Goal: Navigation & Orientation: Find specific page/section

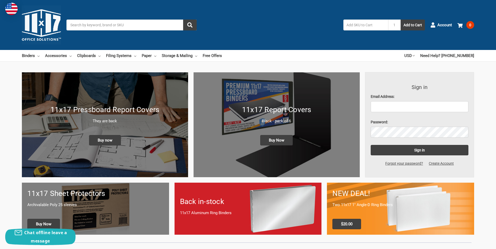
scroll to position [1340, 0]
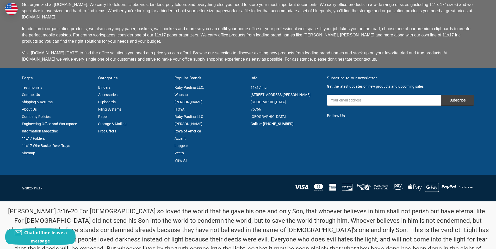
click at [36, 115] on link "Company Policies" at bounding box center [36, 117] width 29 height 4
click at [50, 122] on link "Engineering Office and Workspace Information Magazine" at bounding box center [49, 127] width 55 height 11
